Goal: Task Accomplishment & Management: Use online tool/utility

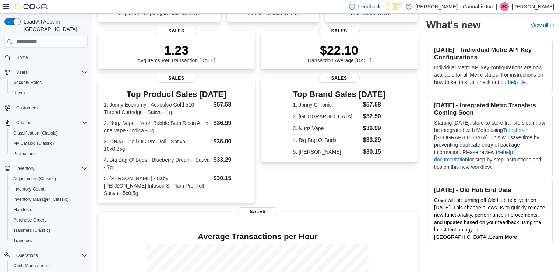
scroll to position [90, 0]
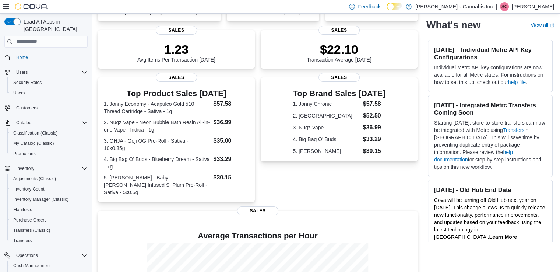
click at [560, 73] on html "Feedback Dark Mode Mary J's Cannabis Inc | SC Steph Cooper Load All Apps in New…" at bounding box center [280, 46] width 560 height 272
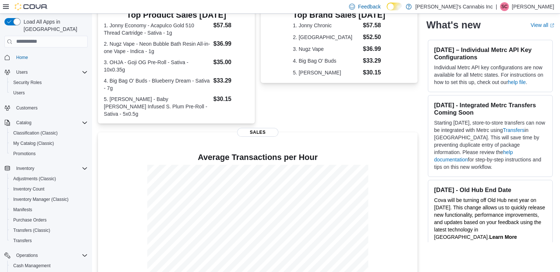
scroll to position [171, 0]
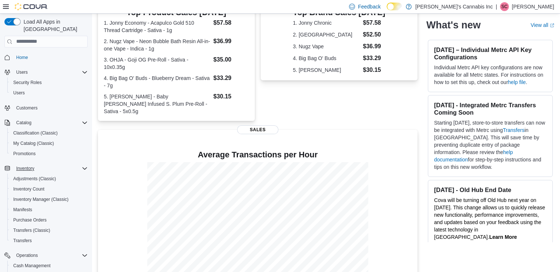
click at [83, 165] on icon "Complex example" at bounding box center [85, 168] width 6 height 6
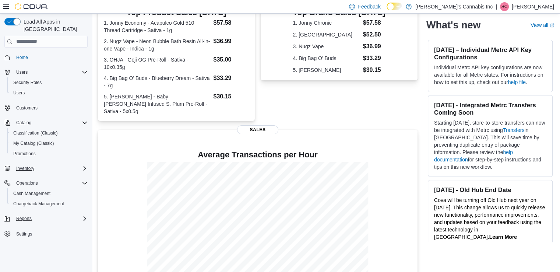
click at [35, 214] on div "Reports" at bounding box center [50, 218] width 74 height 9
click at [24, 246] on span "Reports" at bounding box center [20, 249] width 15 height 6
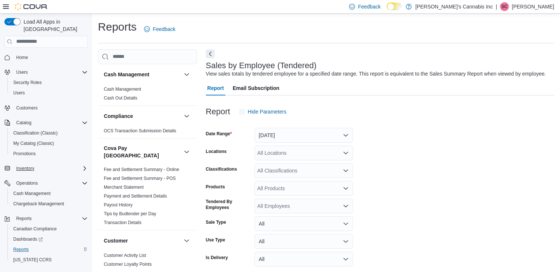
scroll to position [17, 0]
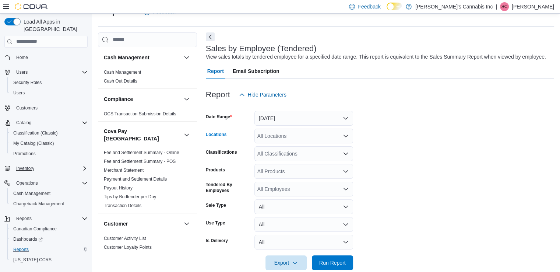
click at [347, 138] on icon "Open list of options" at bounding box center [346, 136] width 6 height 6
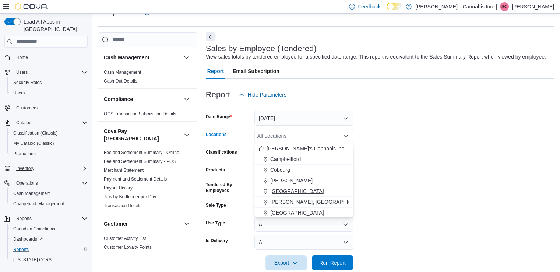
click at [278, 188] on span "[GEOGRAPHIC_DATA]" at bounding box center [297, 191] width 54 height 7
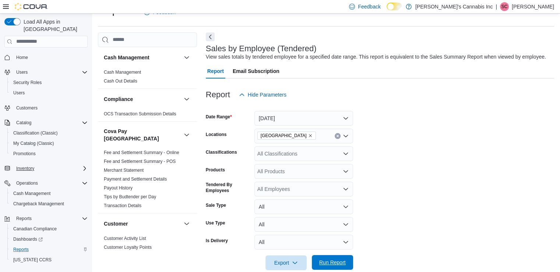
click at [338, 259] on span "Run Report" at bounding box center [332, 262] width 27 height 7
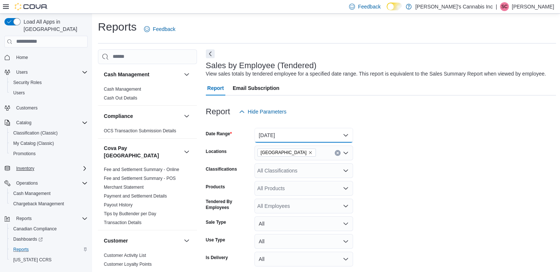
click at [346, 139] on button "Yesterday" at bounding box center [304, 135] width 99 height 15
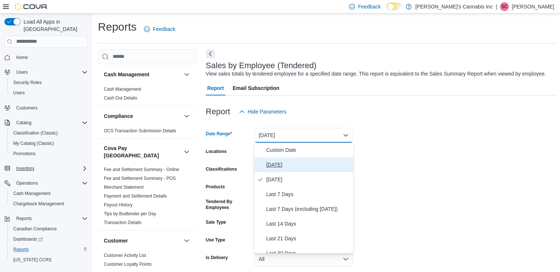
click at [283, 168] on span "Today" at bounding box center [308, 164] width 84 height 9
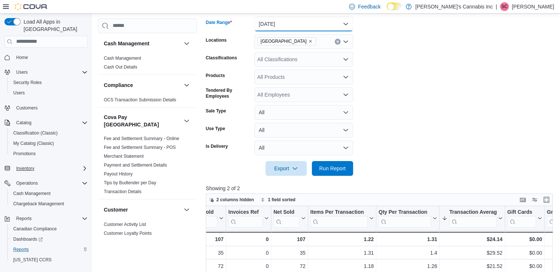
scroll to position [119, 0]
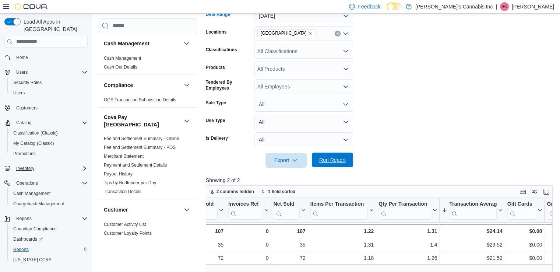
click at [352, 161] on button "Run Report" at bounding box center [332, 160] width 41 height 15
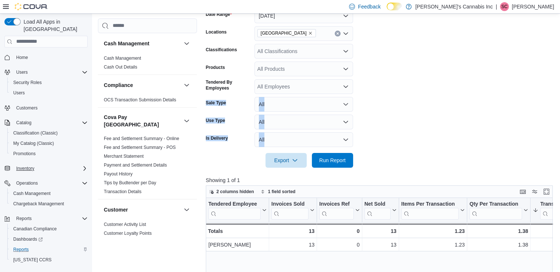
drag, startPoint x: 560, startPoint y: 87, endPoint x: 565, endPoint y: 133, distance: 46.8
click at [560, 133] on html "Feedback Dark Mode Mary J's Cannabis Inc | SC Steph Cooper Load All Apps in New…" at bounding box center [280, 17] width 560 height 272
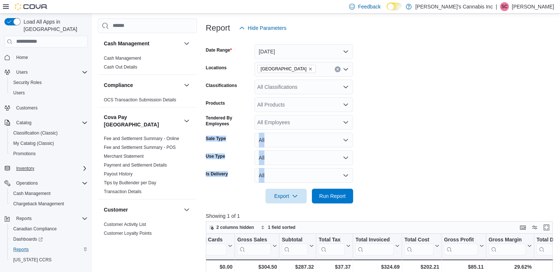
scroll to position [79, 0]
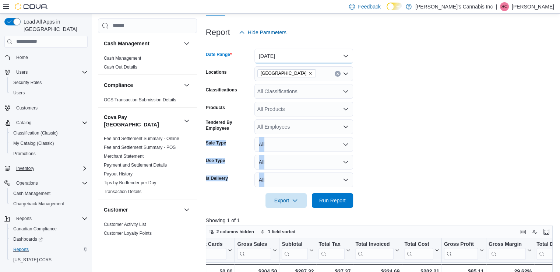
click at [346, 61] on button "Today" at bounding box center [304, 56] width 99 height 15
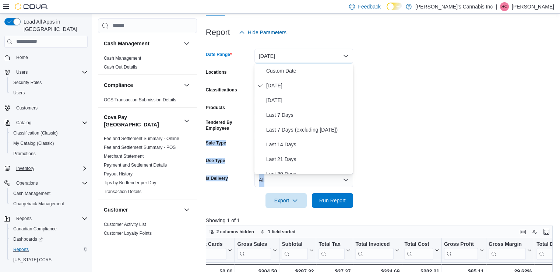
scroll to position [111, 0]
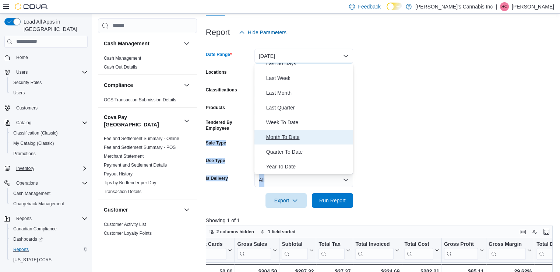
click at [277, 132] on button "Month To Date" at bounding box center [304, 137] width 99 height 15
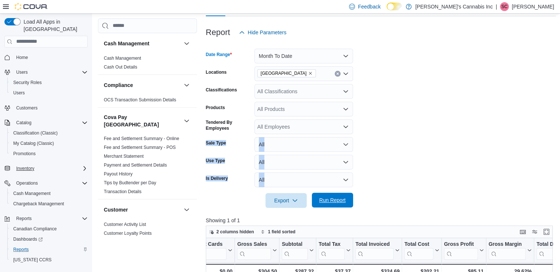
click at [347, 204] on span "Run Report" at bounding box center [332, 200] width 32 height 15
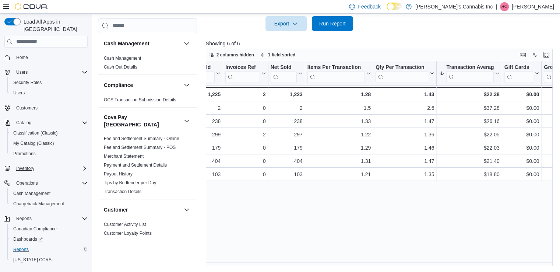
scroll to position [0, 97]
